Goal: Transaction & Acquisition: Purchase product/service

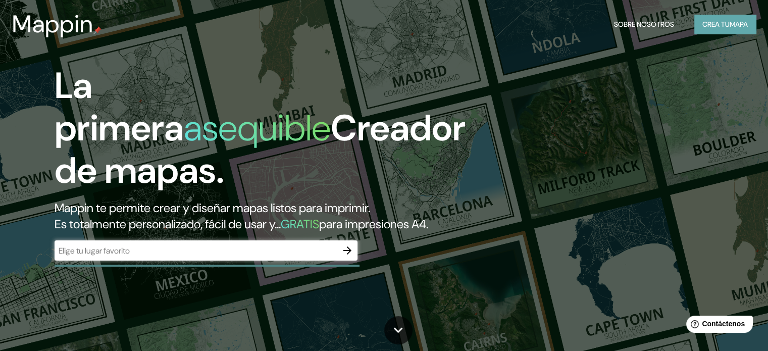
click at [713, 28] on font "Crea tu" at bounding box center [715, 24] width 27 height 9
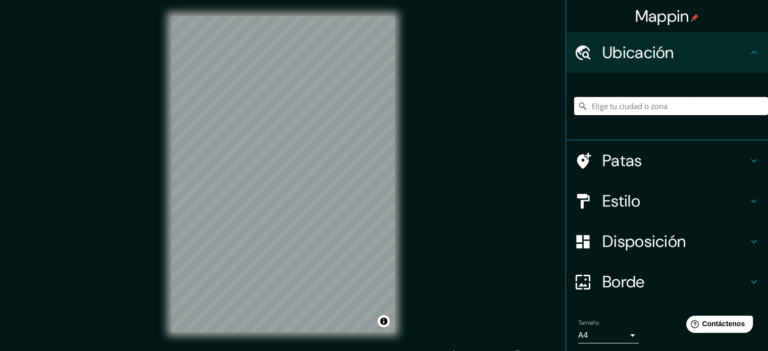
click at [618, 102] on input "Elige tu ciudad o zona" at bounding box center [671, 106] width 194 height 18
paste input "[GEOGRAPHIC_DATA], [GEOGRAPHIC_DATA][PERSON_NAME], [GEOGRAPHIC_DATA]"
click at [636, 106] on input "[PERSON_NAME], [GEOGRAPHIC_DATA], [GEOGRAPHIC_DATA]" at bounding box center [671, 106] width 194 height 18
type input "[PERSON_NAME], [GEOGRAPHIC_DATA], [GEOGRAPHIC_DATA]"
click at [756, 106] on icon "Claro" at bounding box center [759, 106] width 6 height 6
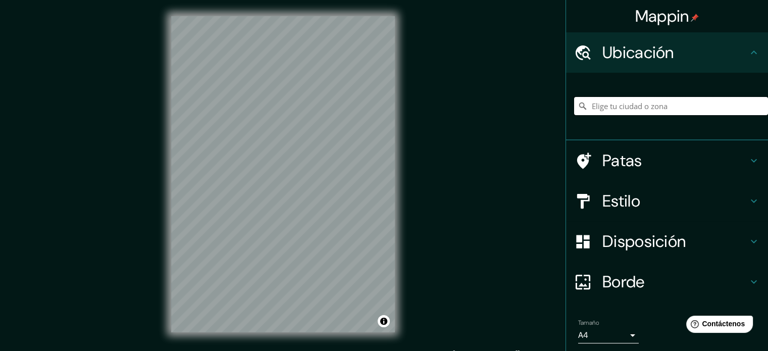
click at [619, 108] on input "Elige tu ciudad o zona" at bounding box center [671, 106] width 194 height 18
paste input "[GEOGRAPHIC_DATA], [GEOGRAPHIC_DATA][PERSON_NAME], [GEOGRAPHIC_DATA]"
drag, startPoint x: 690, startPoint y: 106, endPoint x: 628, endPoint y: 103, distance: 62.6
click at [628, 103] on input "[STREET_ADDRESS][PERSON_NAME]" at bounding box center [671, 106] width 194 height 18
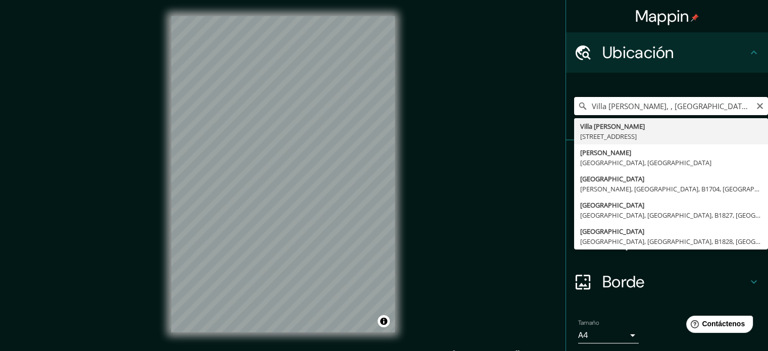
click at [582, 107] on input "Villa [PERSON_NAME], , [GEOGRAPHIC_DATA], [GEOGRAPHIC_DATA]" at bounding box center [671, 106] width 194 height 18
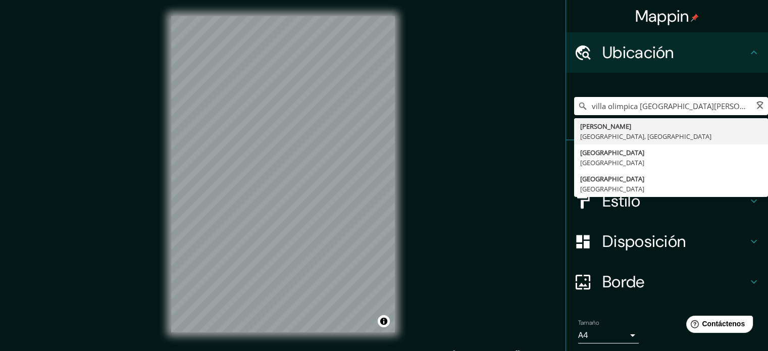
type input "[STREET_ADDRESS][PERSON_NAME]"
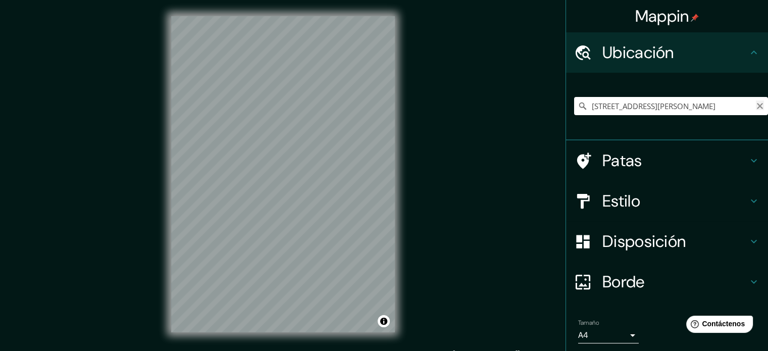
click at [755, 104] on icon "Claro" at bounding box center [759, 106] width 8 height 8
click at [623, 103] on input "Elige tu ciudad o zona" at bounding box center [671, 106] width 194 height 18
paste input "C1439 Cdad. Autónoma de [GEOGRAPHIC_DATA]"
type input "[GEOGRAPHIC_DATA], C1439, [GEOGRAPHIC_DATA]"
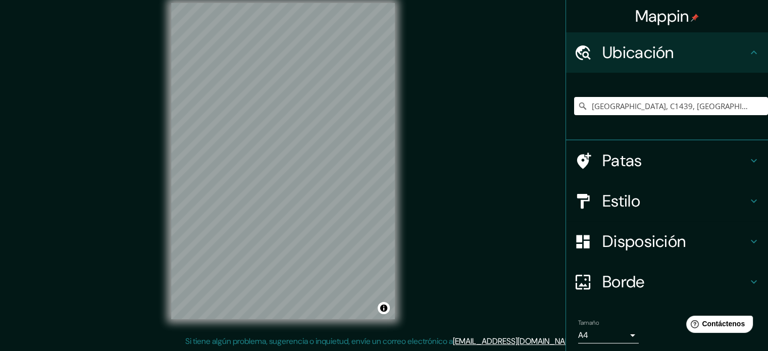
click at [723, 197] on h4 "Estilo" at bounding box center [674, 201] width 145 height 20
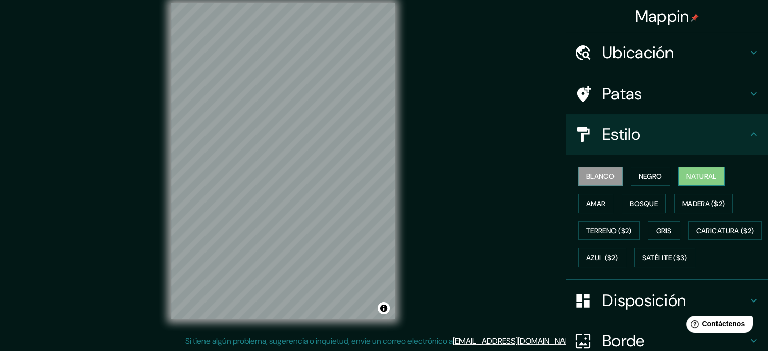
click at [693, 177] on font "Natural" at bounding box center [701, 176] width 30 height 9
click at [658, 201] on button "Bosque" at bounding box center [643, 203] width 44 height 19
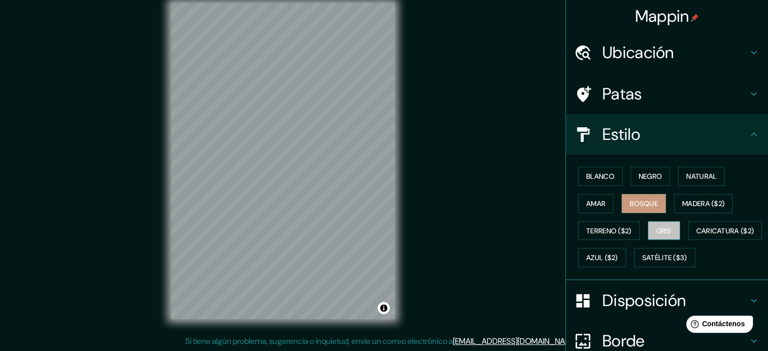
click at [657, 227] on font "Gris" at bounding box center [663, 230] width 15 height 9
click at [582, 209] on button "Amar" at bounding box center [595, 203] width 35 height 19
click at [652, 197] on button "Bosque" at bounding box center [643, 203] width 44 height 19
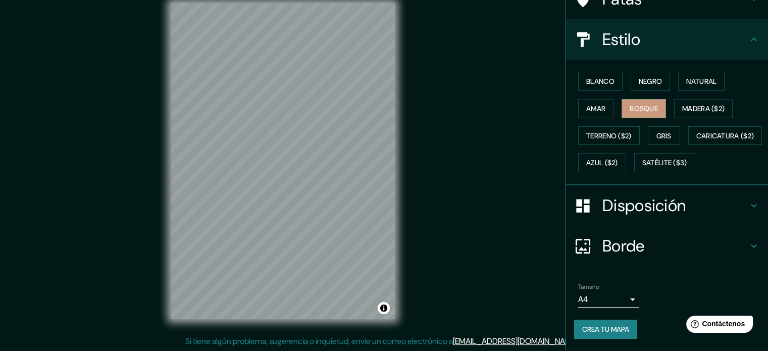
scroll to position [119, 0]
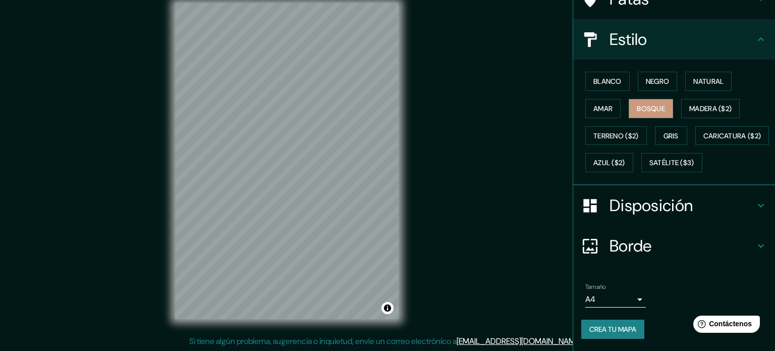
click at [619, 296] on body "Mappin Ubicación [GEOGRAPHIC_DATA] [GEOGRAPHIC_DATA], [GEOGRAPHIC_DATA] [GEOGRA…" at bounding box center [387, 162] width 775 height 351
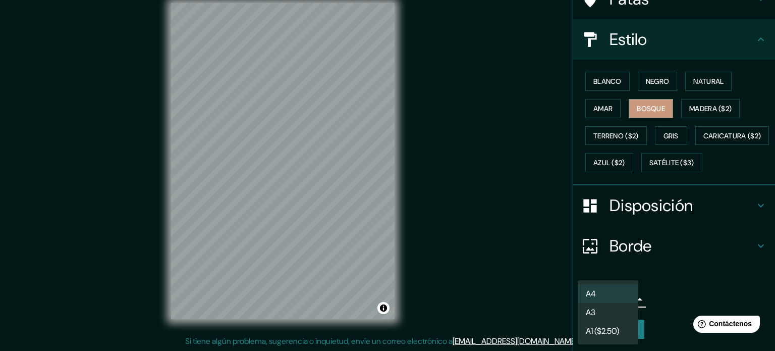
click at [619, 296] on li "A4" at bounding box center [608, 293] width 61 height 19
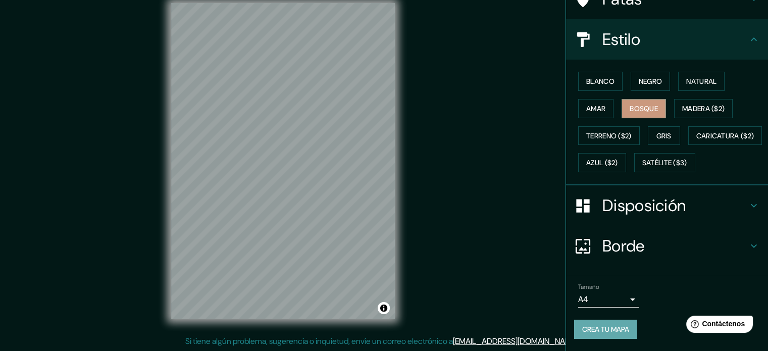
click at [613, 326] on font "Crea tu mapa" at bounding box center [605, 328] width 47 height 9
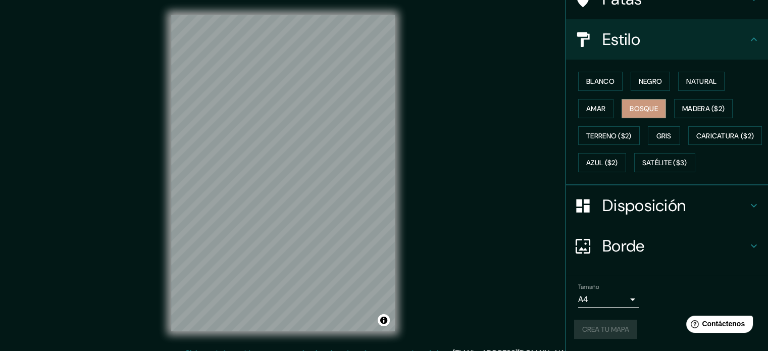
scroll to position [0, 0]
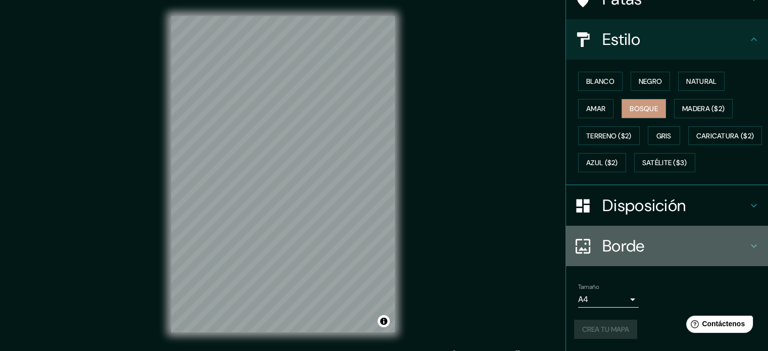
click at [736, 247] on h4 "Borde" at bounding box center [674, 246] width 145 height 20
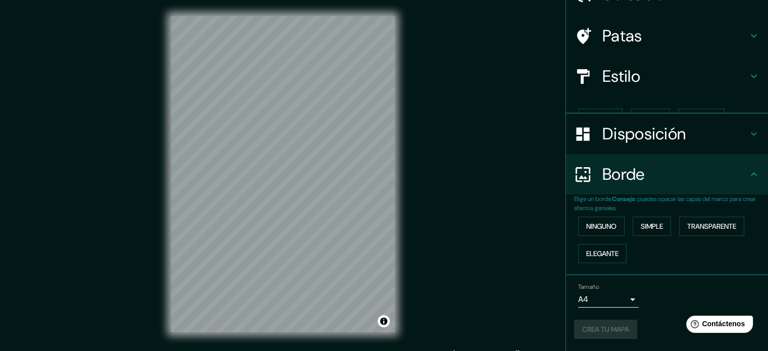
scroll to position [40, 0]
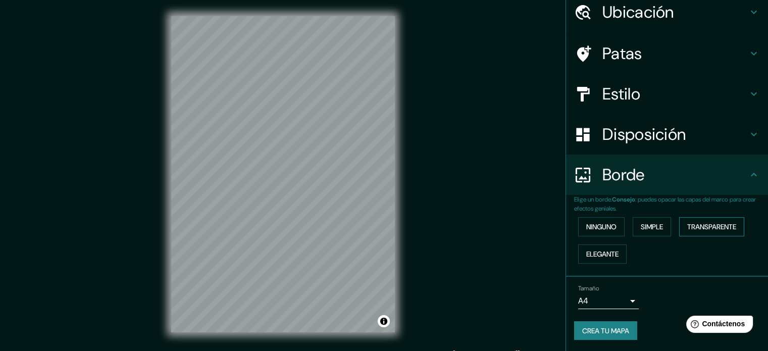
click at [715, 224] on font "Transparente" at bounding box center [711, 226] width 49 height 9
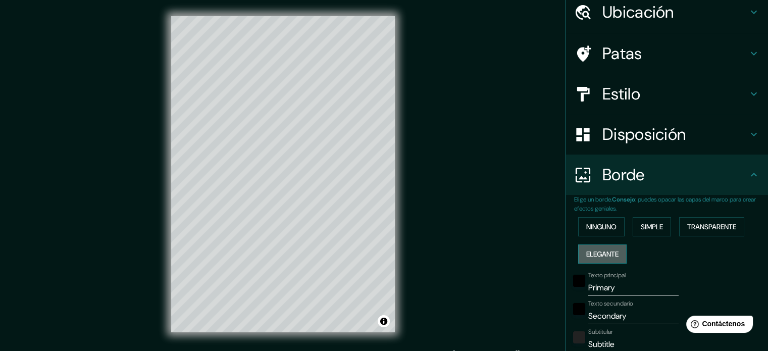
click at [610, 258] on font "Elegante" at bounding box center [602, 253] width 32 height 13
click at [610, 232] on button "Ninguno" at bounding box center [601, 226] width 46 height 19
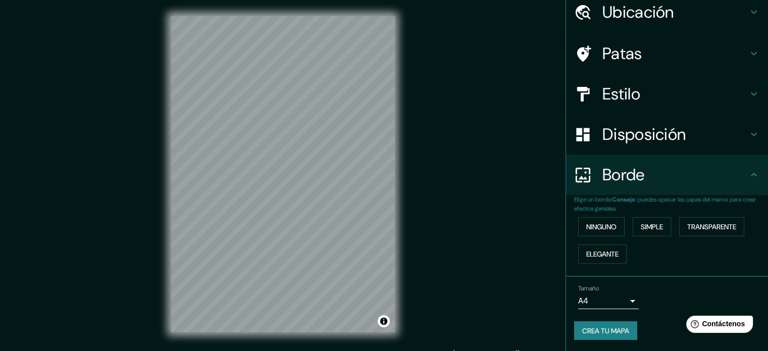
click at [642, 140] on font "Disposición" at bounding box center [643, 134] width 83 height 21
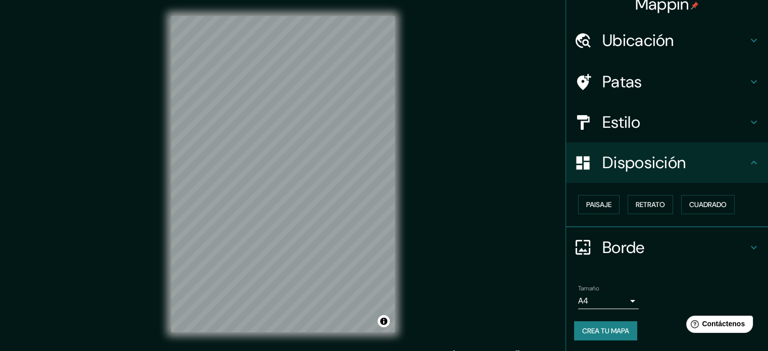
scroll to position [12, 0]
click at [597, 201] on font "Paisaje" at bounding box center [598, 204] width 25 height 9
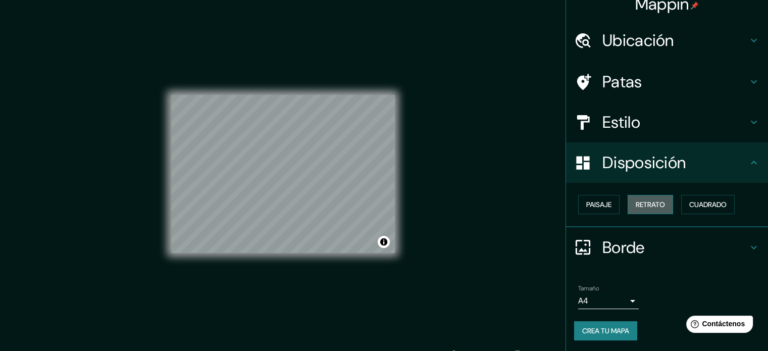
click at [642, 202] on font "Retrato" at bounding box center [649, 204] width 29 height 9
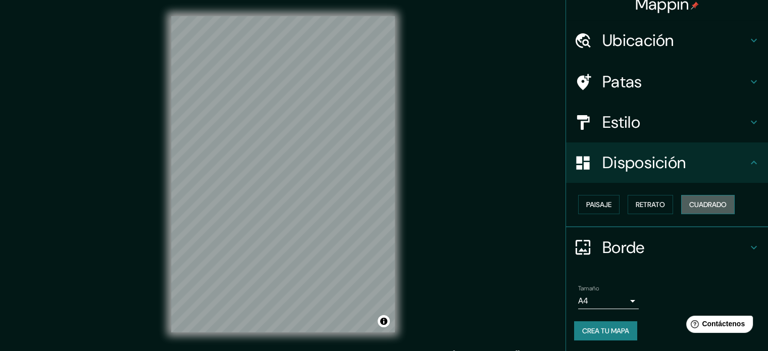
click at [697, 198] on font "Cuadrado" at bounding box center [707, 204] width 37 height 13
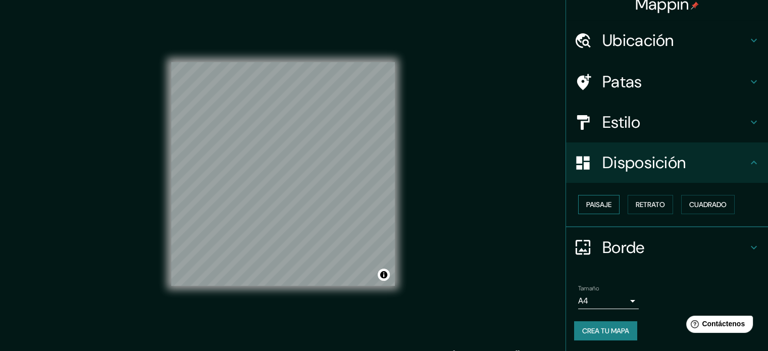
click at [606, 204] on button "Paisaje" at bounding box center [598, 204] width 41 height 19
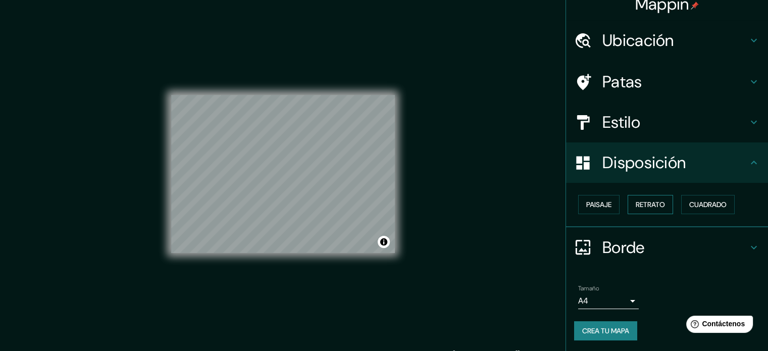
click at [635, 203] on font "Retrato" at bounding box center [649, 204] width 29 height 9
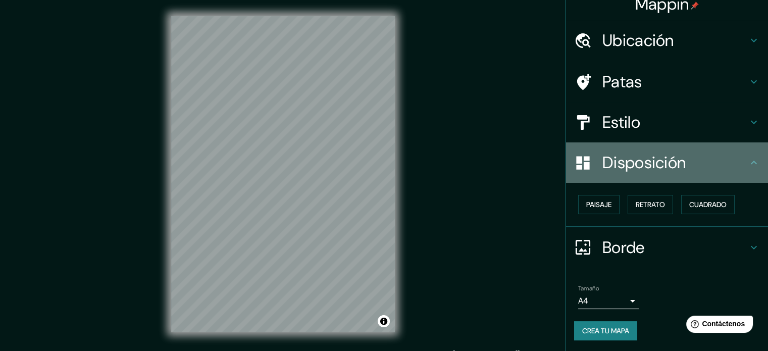
click at [650, 175] on div "Disposición" at bounding box center [667, 162] width 202 height 40
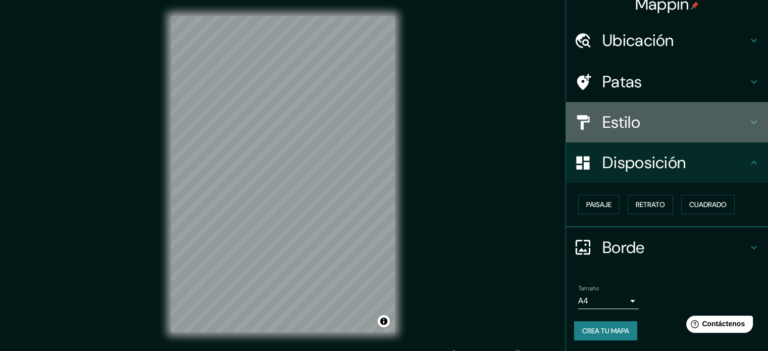
click at [639, 129] on h4 "Estilo" at bounding box center [674, 122] width 145 height 20
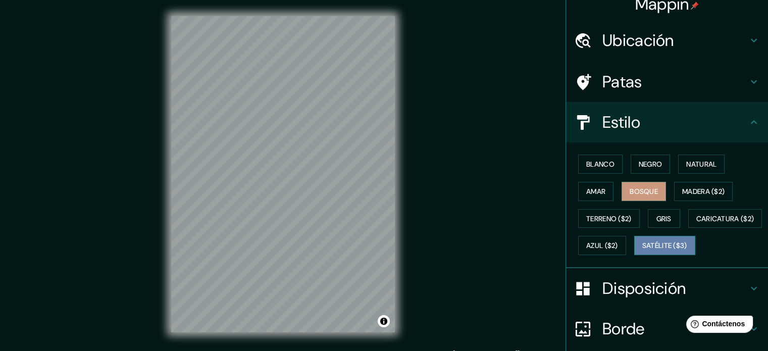
click at [642, 250] on font "Satélite ($3)" at bounding box center [664, 245] width 45 height 9
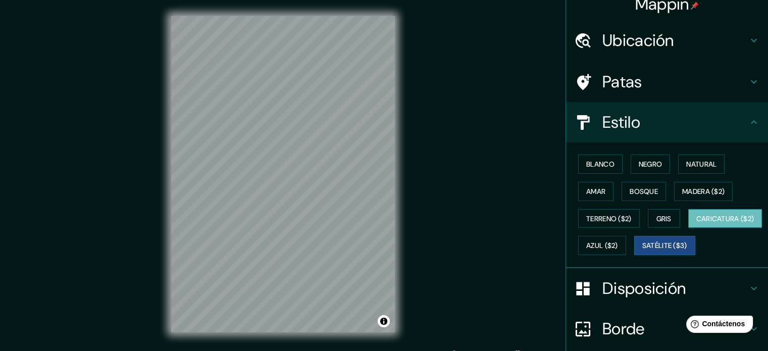
click at [696, 223] on font "Caricatura ($2)" at bounding box center [725, 218] width 58 height 9
click at [618, 243] on font "Azul ($2)" at bounding box center [602, 245] width 32 height 9
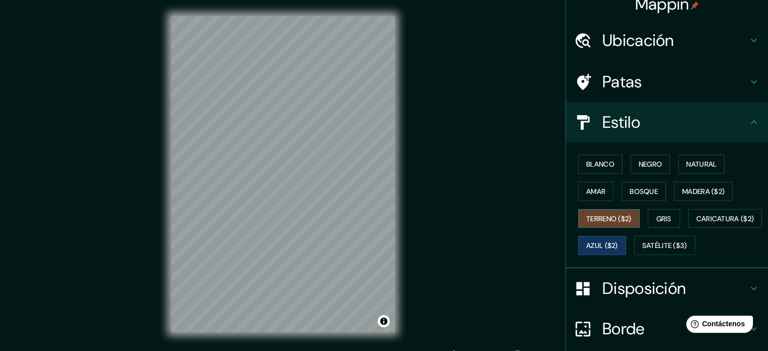
click at [601, 224] on button "Terreno ($2)" at bounding box center [609, 218] width 62 height 19
click at [662, 218] on font "Gris" at bounding box center [663, 218] width 15 height 9
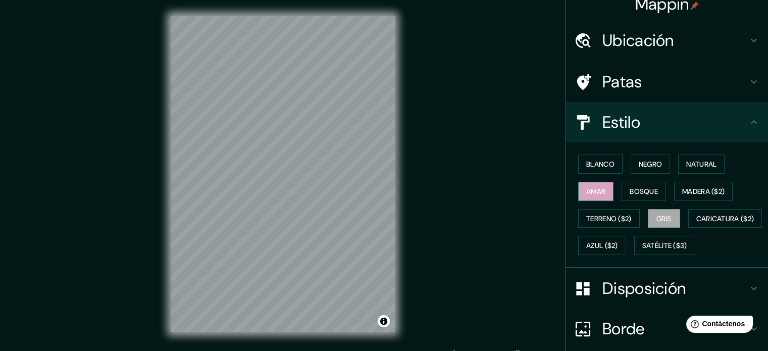
click at [578, 191] on button "Amar" at bounding box center [595, 191] width 35 height 19
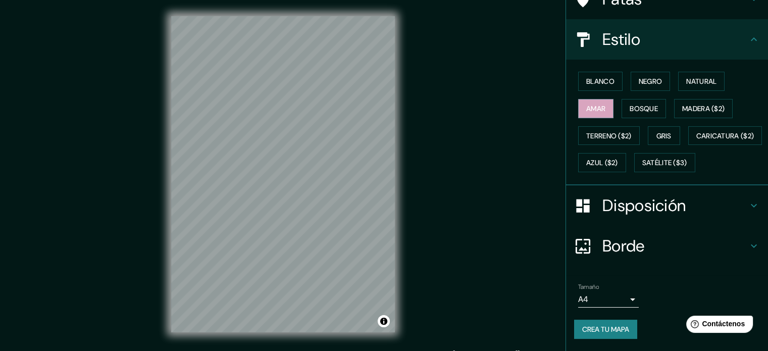
scroll to position [119, 0]
click at [594, 333] on font "Crea tu mapa" at bounding box center [605, 328] width 47 height 9
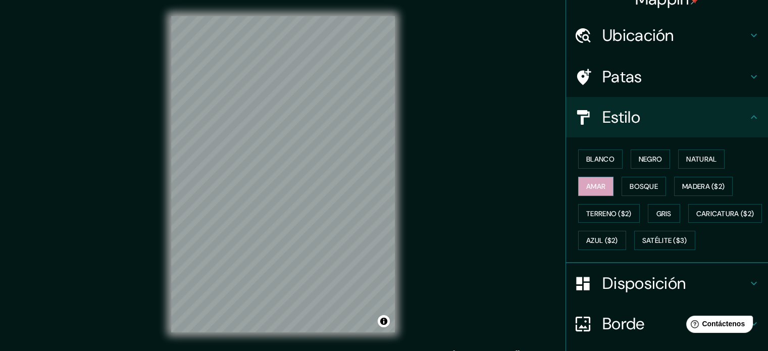
scroll to position [0, 0]
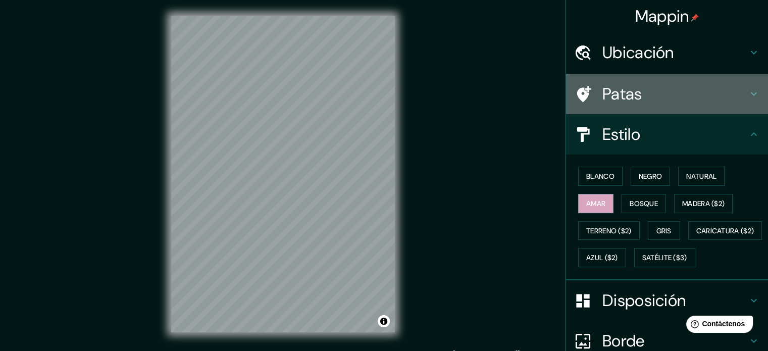
click at [646, 93] on h4 "Patas" at bounding box center [674, 94] width 145 height 20
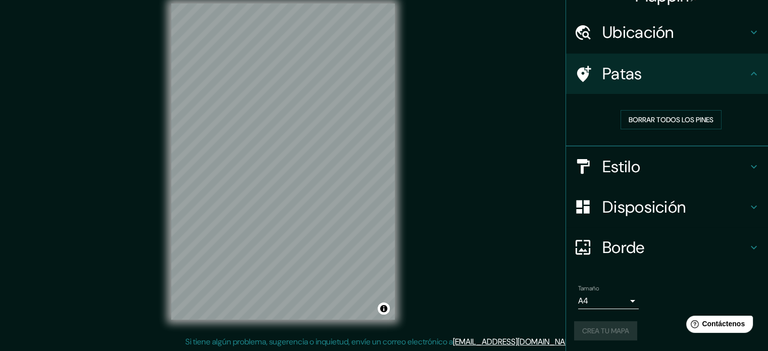
scroll to position [13, 0]
click at [644, 72] on h4 "Patas" at bounding box center [674, 74] width 145 height 20
click at [594, 324] on font "Crea tu mapa" at bounding box center [605, 330] width 47 height 13
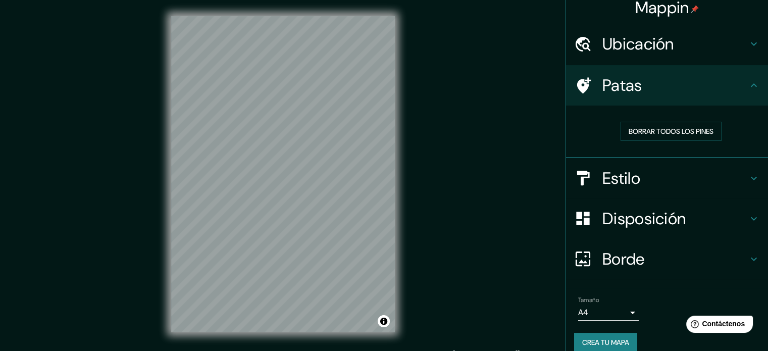
scroll to position [20, 0]
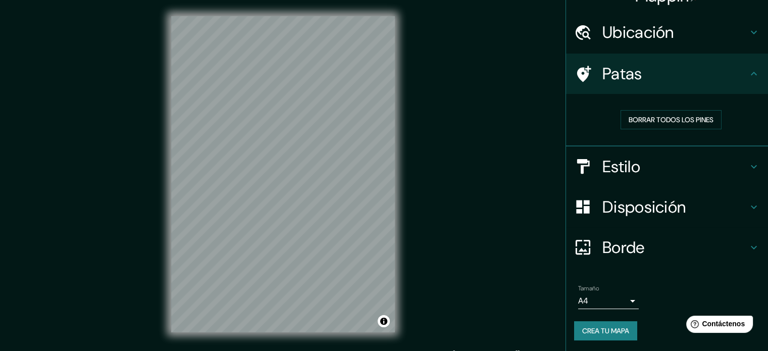
click at [602, 329] on font "Crea tu mapa" at bounding box center [605, 330] width 47 height 9
click at [458, 41] on div "Mappin Ubicación [GEOGRAPHIC_DATA] [GEOGRAPHIC_DATA], [GEOGRAPHIC_DATA] [GEOGRA…" at bounding box center [384, 182] width 768 height 364
